Goal: Information Seeking & Learning: Learn about a topic

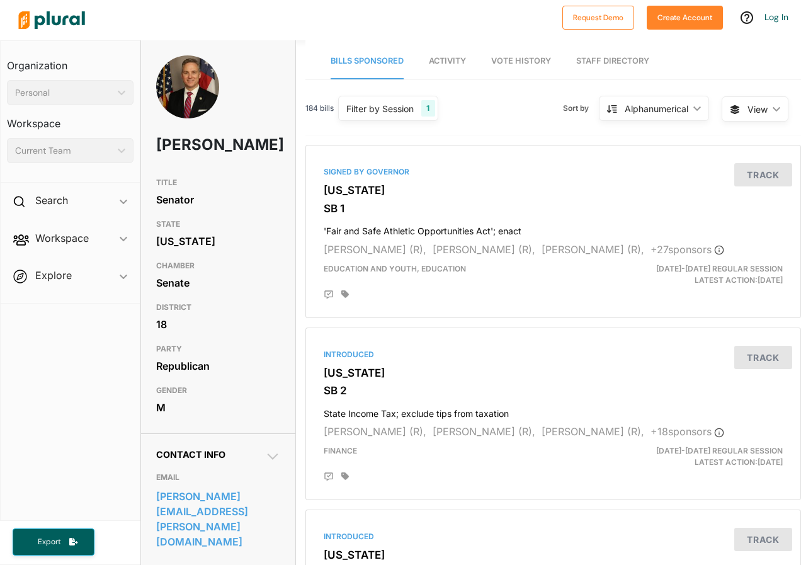
click at [117, 151] on icon "ic_keyboard_arrow_down" at bounding box center [119, 151] width 13 height 6
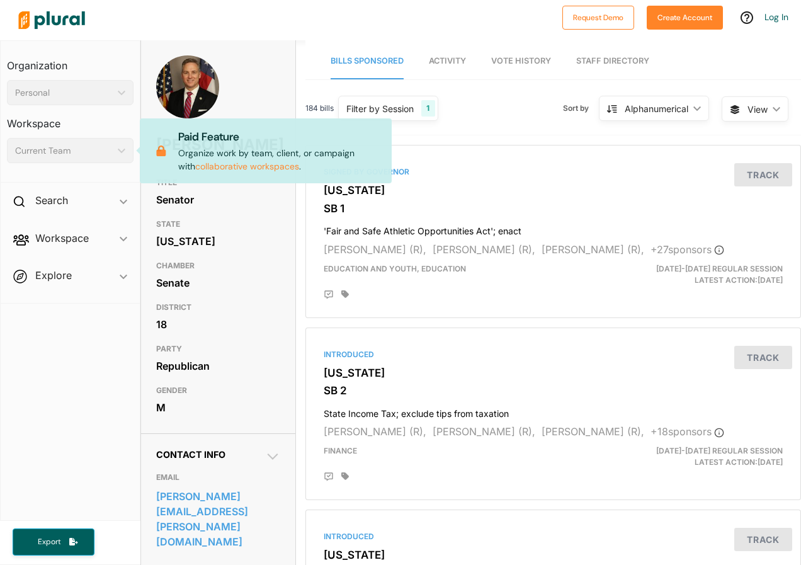
click at [117, 151] on icon "ic_keyboard_arrow_down" at bounding box center [119, 151] width 13 height 6
click at [120, 96] on div "Personal ic_keyboard_arrow_down" at bounding box center [70, 92] width 127 height 25
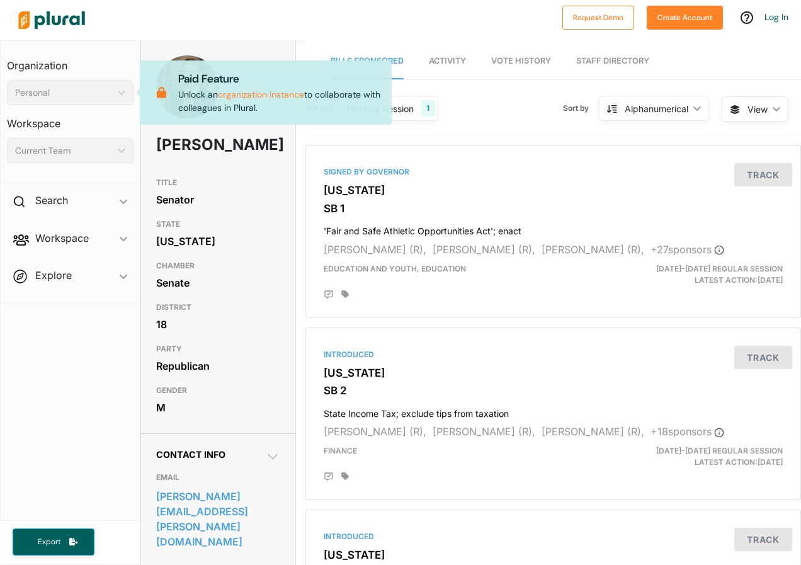
click at [115, 120] on h3 "Workspace" at bounding box center [70, 119] width 127 height 28
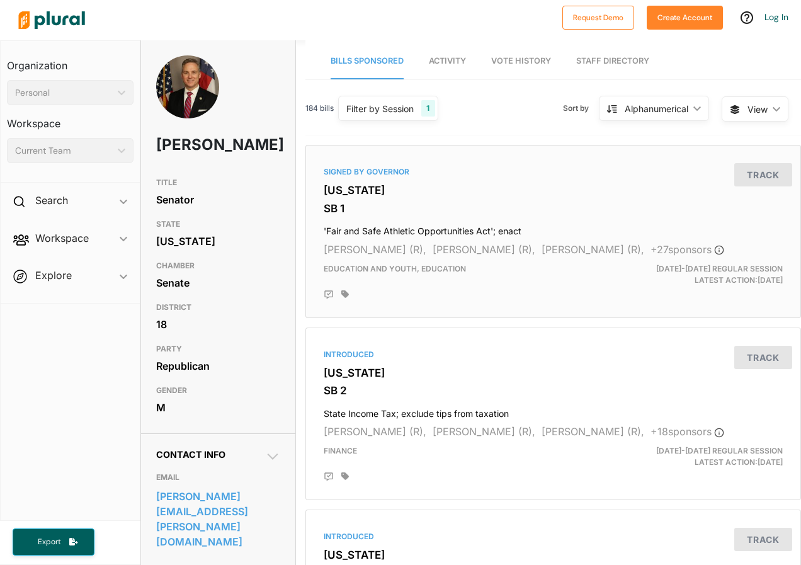
drag, startPoint x: 424, startPoint y: 110, endPoint x: 488, endPoint y: 151, distance: 75.7
click at [680, 112] on div "Alphanumerical ic_keyboard_arrow_down" at bounding box center [654, 108] width 110 height 25
click at [673, 134] on div "Latest Action" at bounding box center [661, 138] width 75 height 11
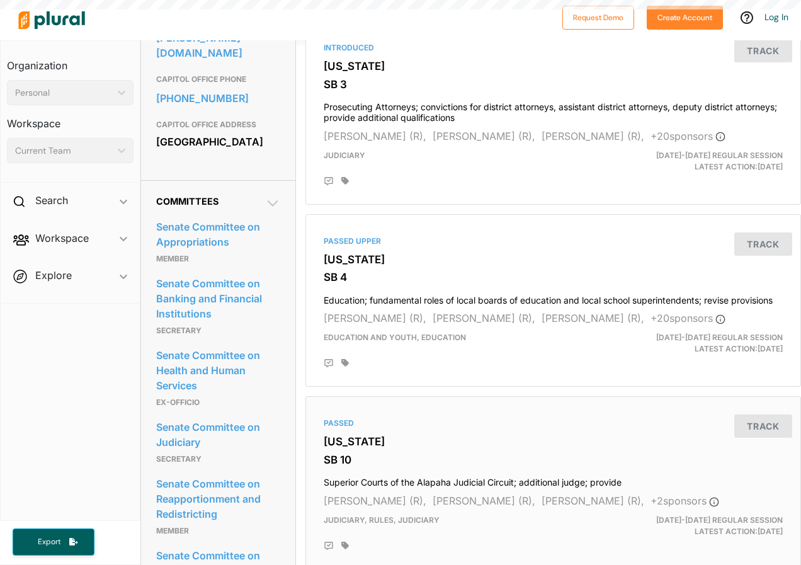
scroll to position [252, 0]
